Goal: Transaction & Acquisition: Purchase product/service

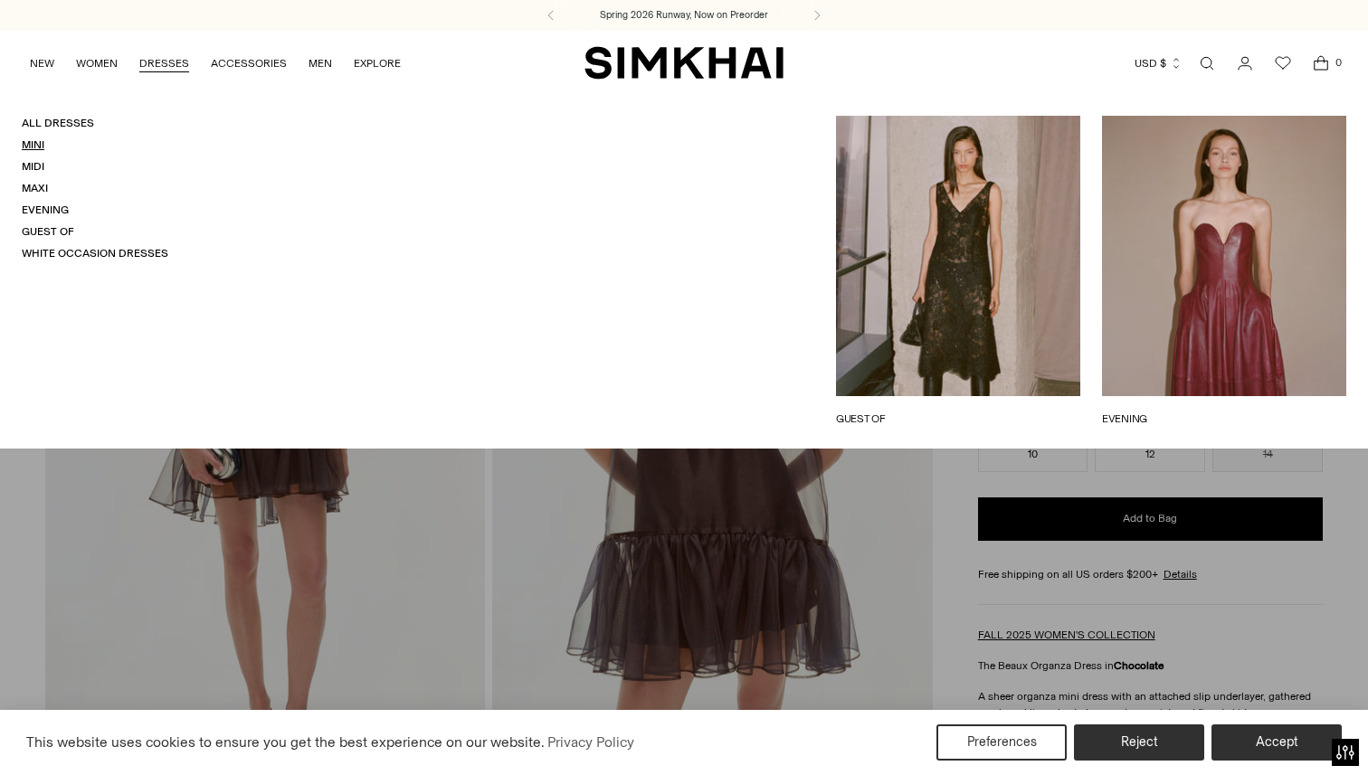
click at [37, 141] on link "Mini" at bounding box center [33, 144] width 23 height 13
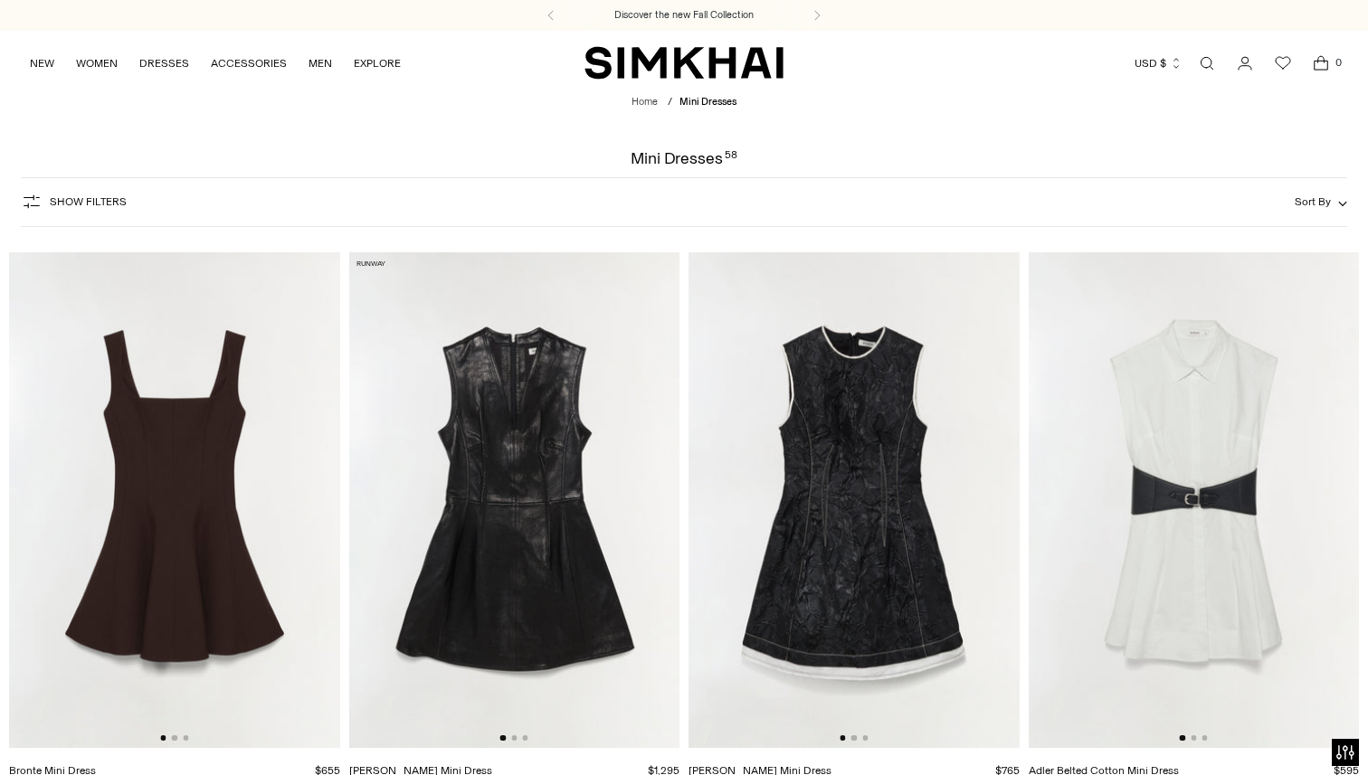
click at [1199, 62] on link "Open search modal" at bounding box center [1207, 63] width 36 height 36
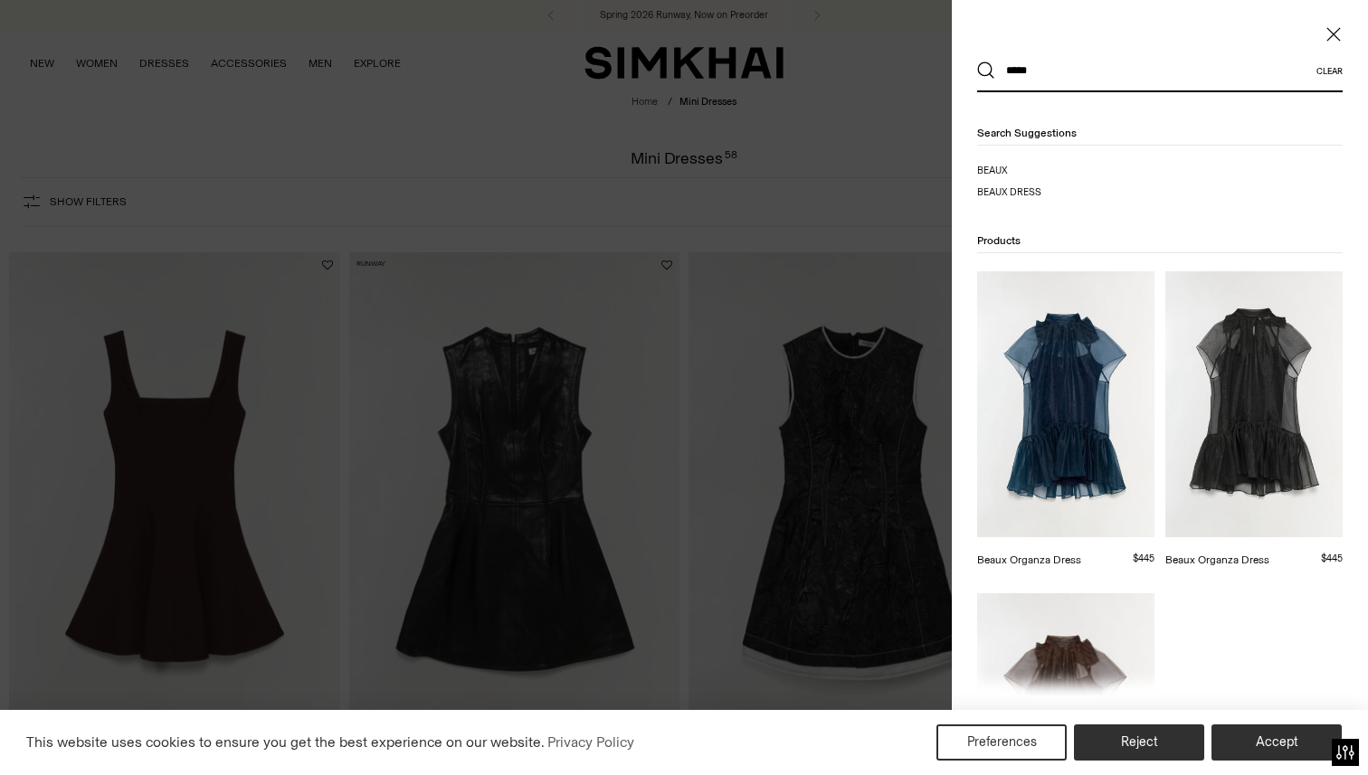
type input "*****"
click at [977, 62] on button "Search" at bounding box center [986, 71] width 18 height 18
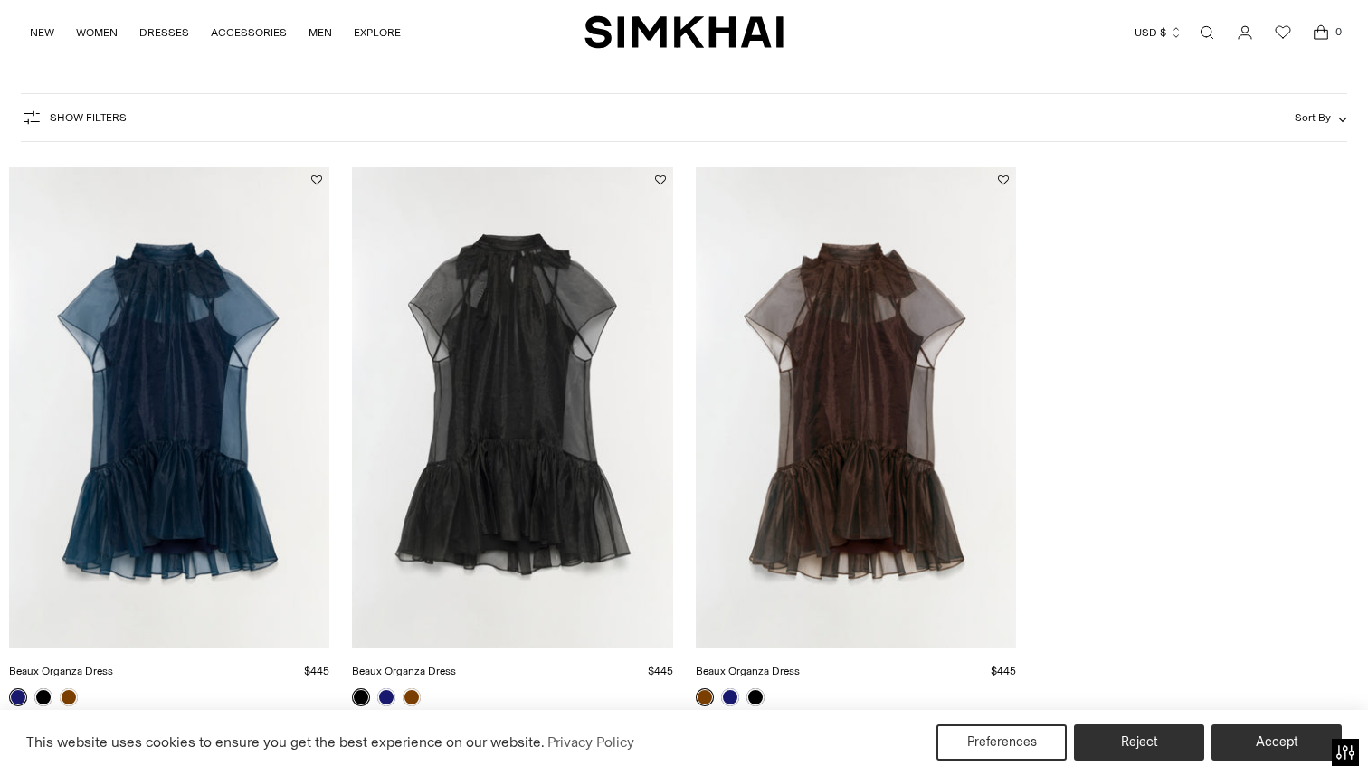
scroll to position [190, 0]
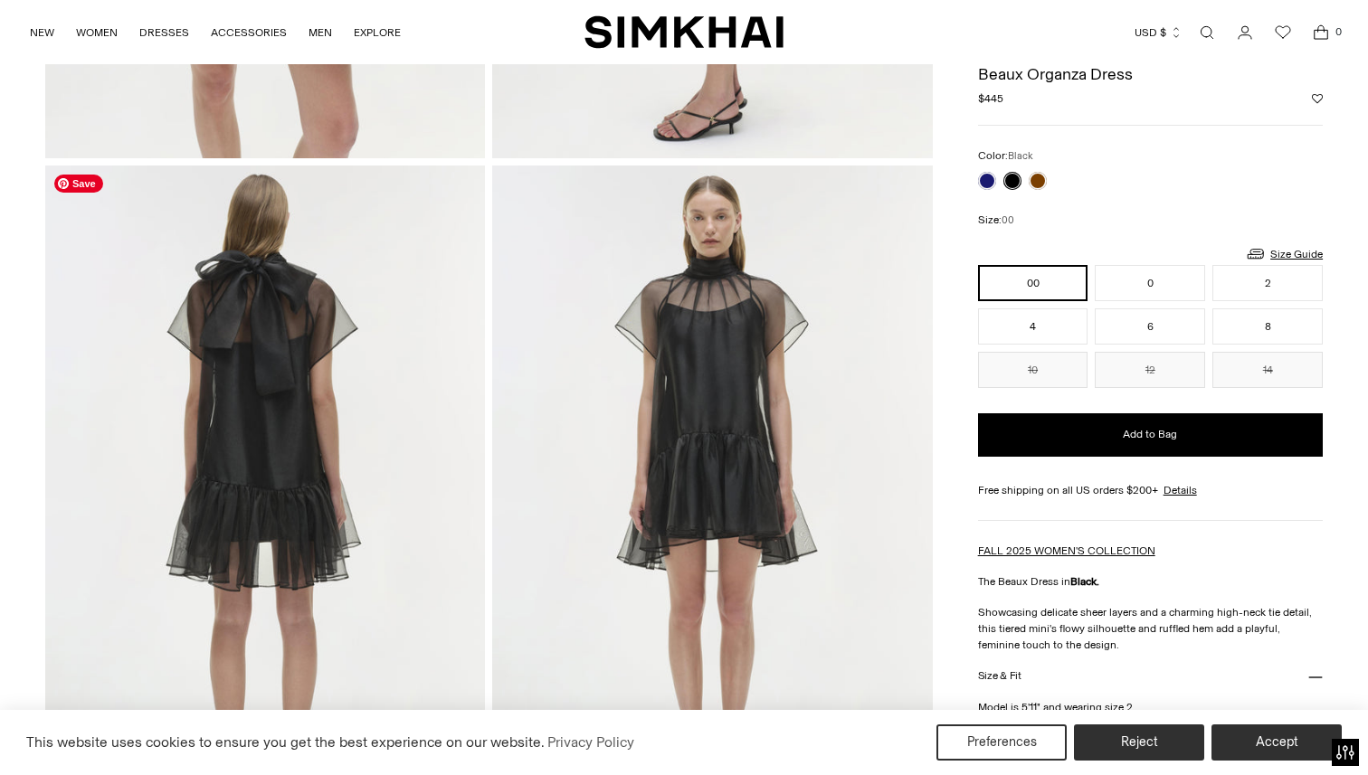
scroll to position [1287, 0]
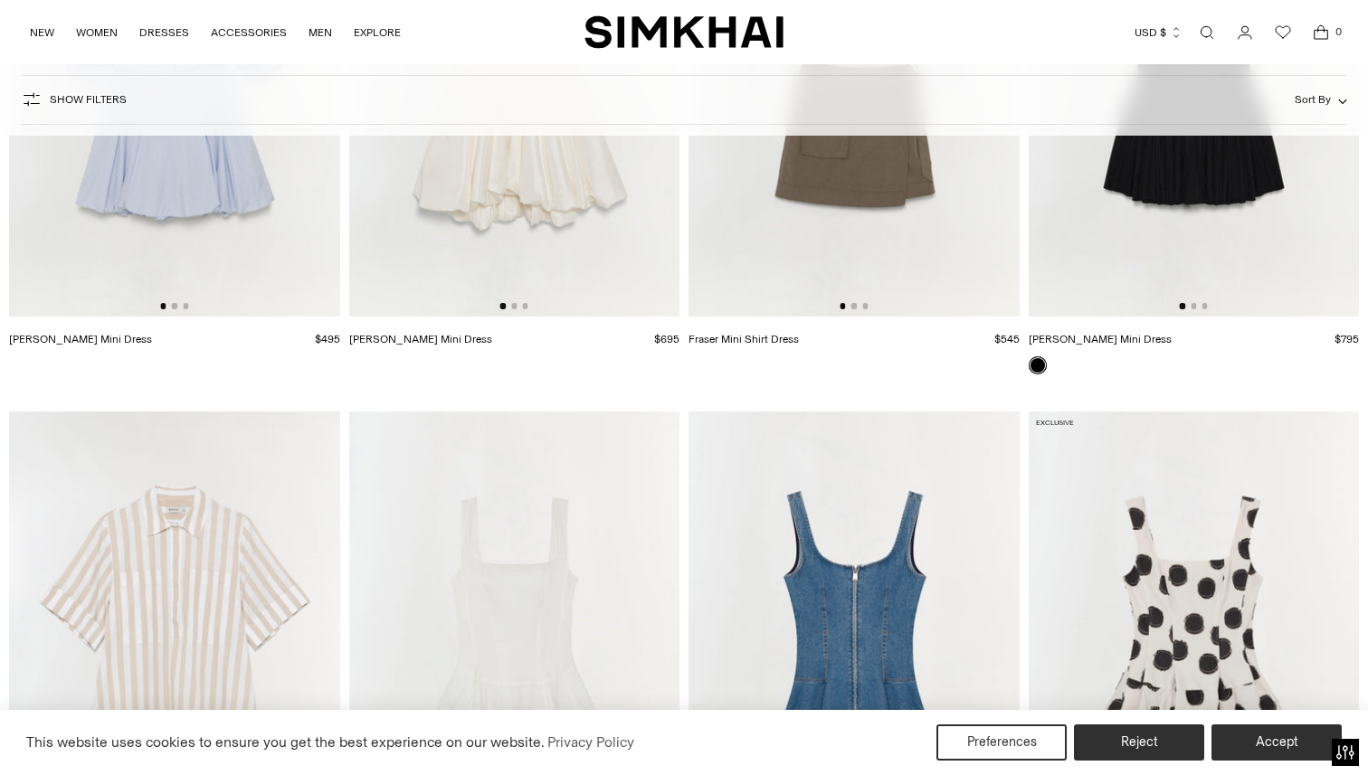
scroll to position [4589, 0]
